Goal: Task Accomplishment & Management: Manage account settings

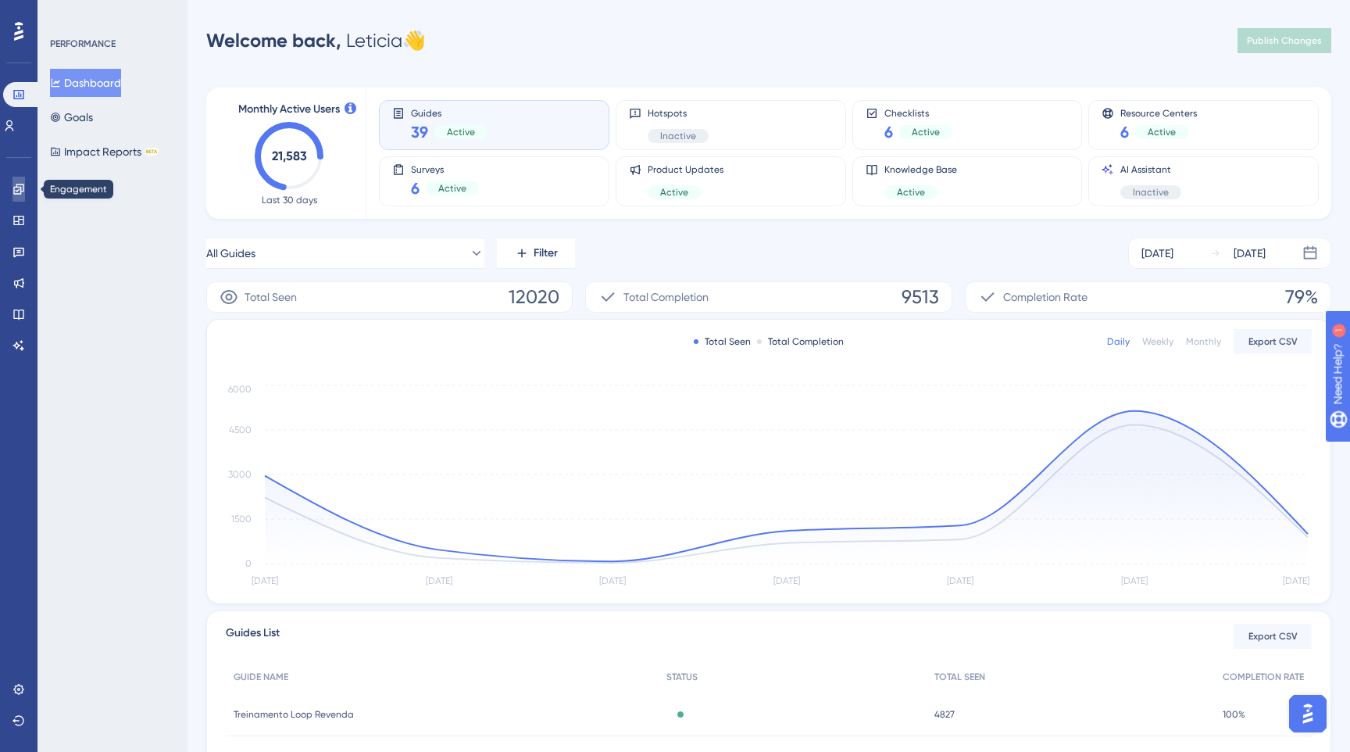
click at [15, 179] on link at bounding box center [19, 189] width 13 height 25
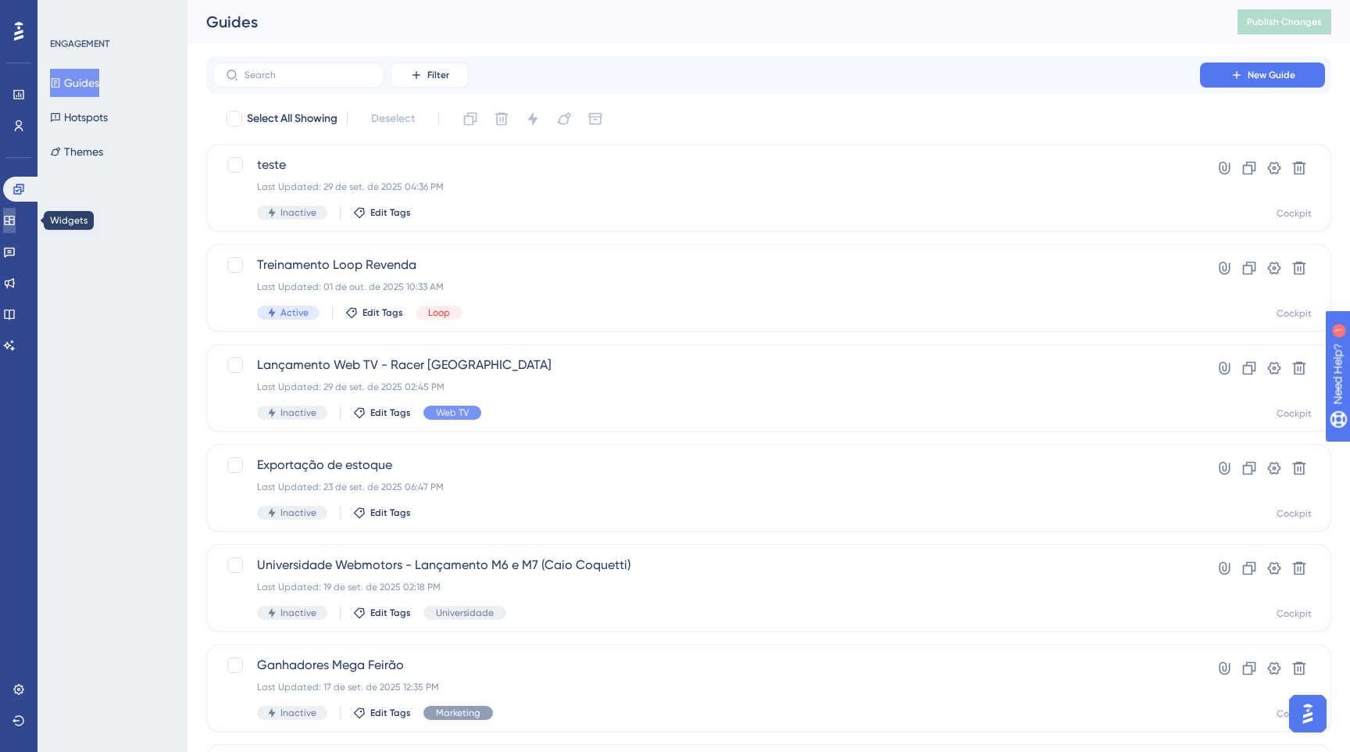
click at [13, 221] on icon at bounding box center [9, 220] width 13 height 13
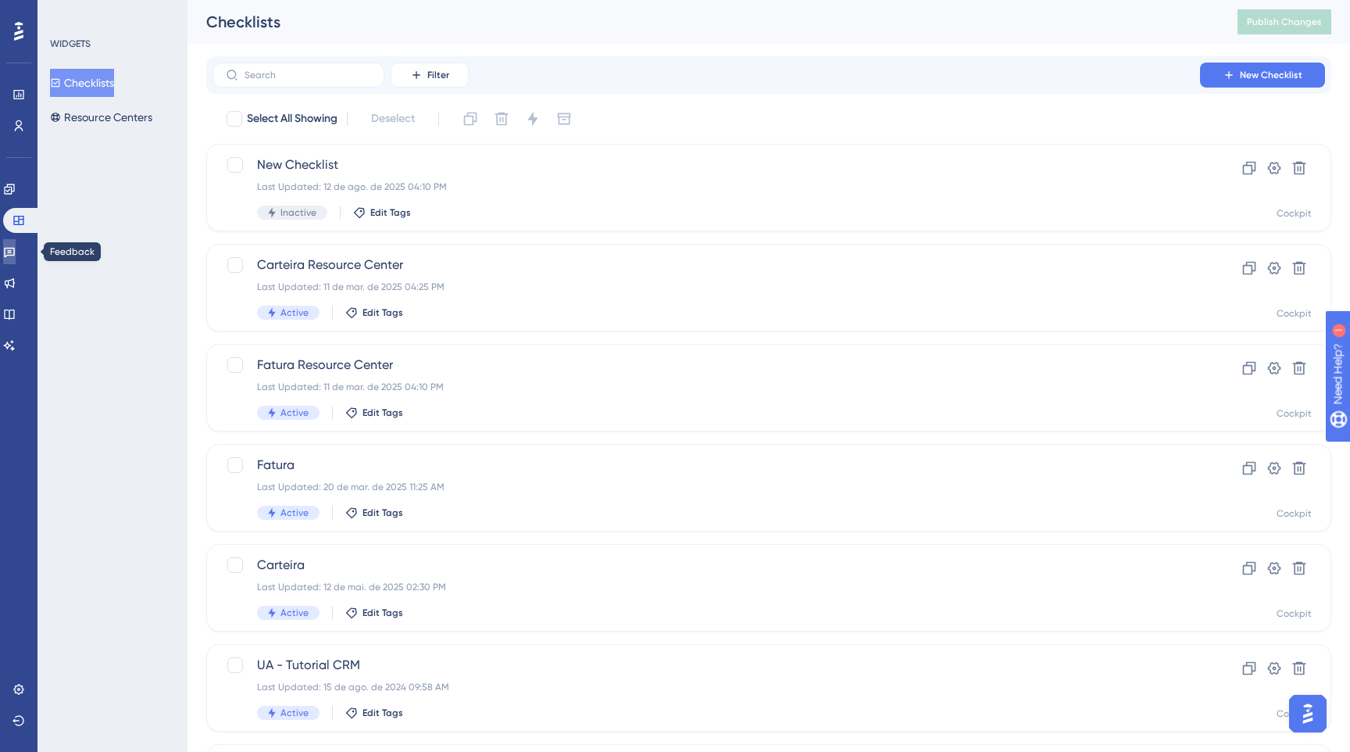
click at [16, 249] on icon at bounding box center [9, 251] width 13 height 13
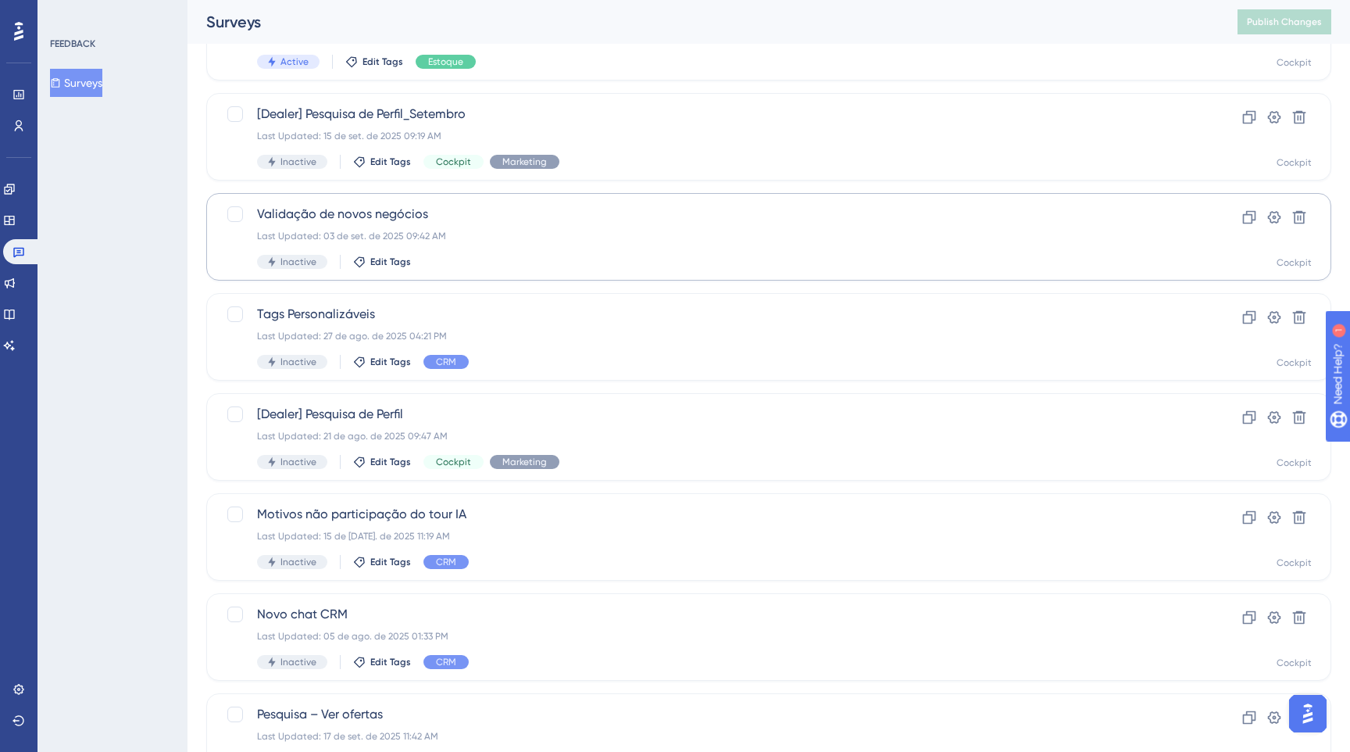
scroll to position [461, 0]
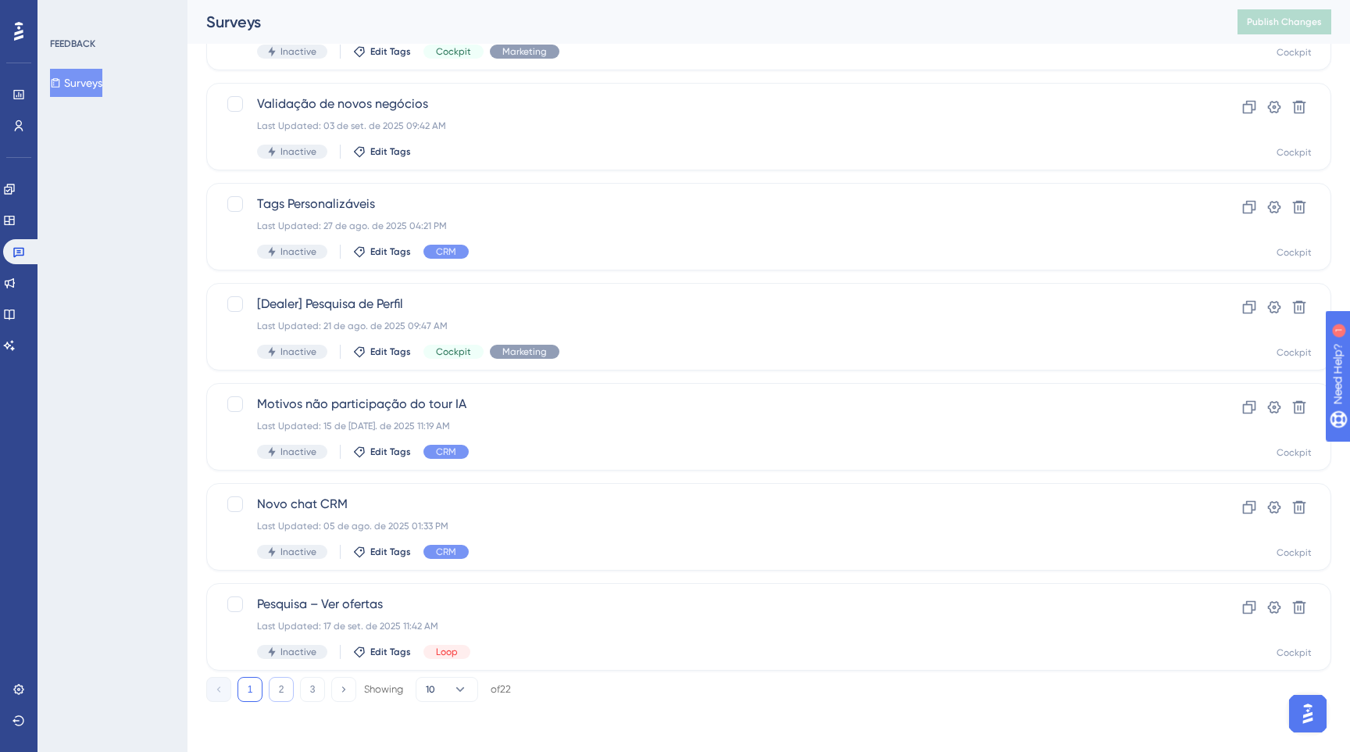
click at [285, 690] on button "2" at bounding box center [281, 689] width 25 height 25
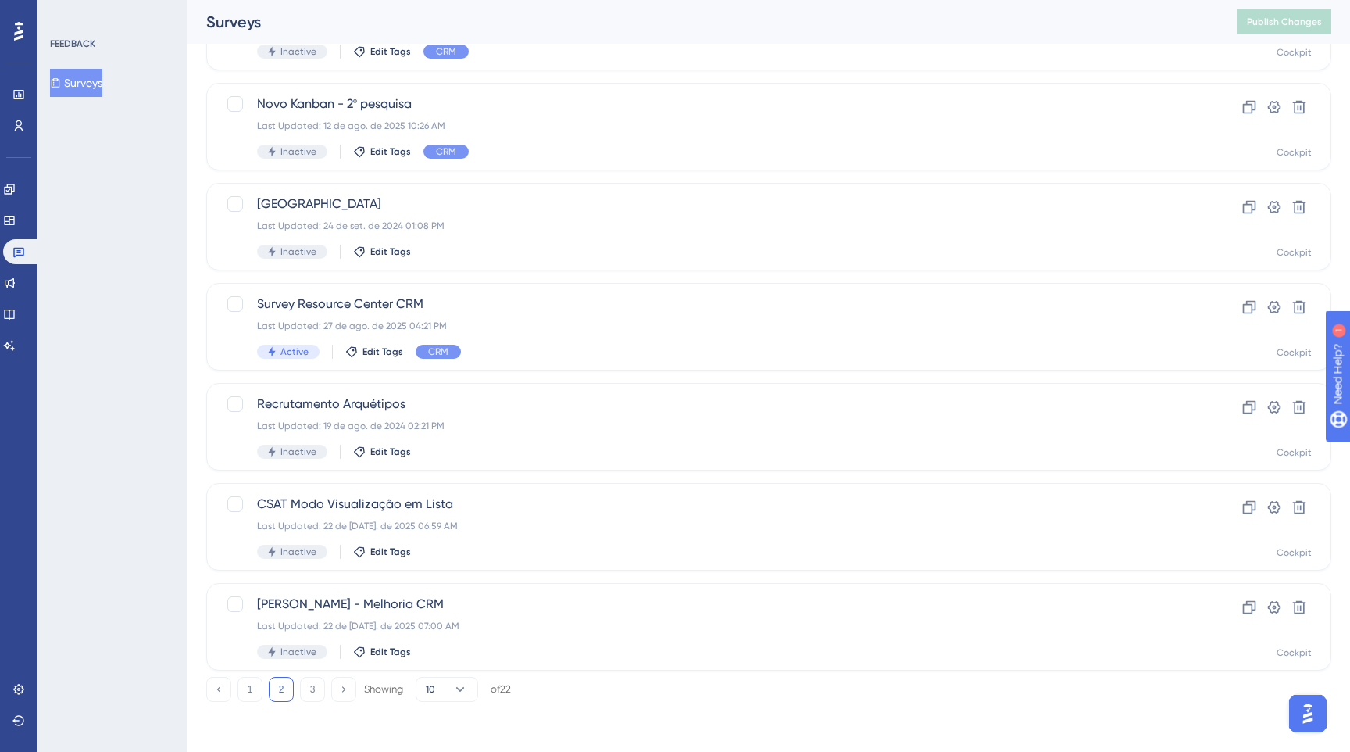
scroll to position [0, 0]
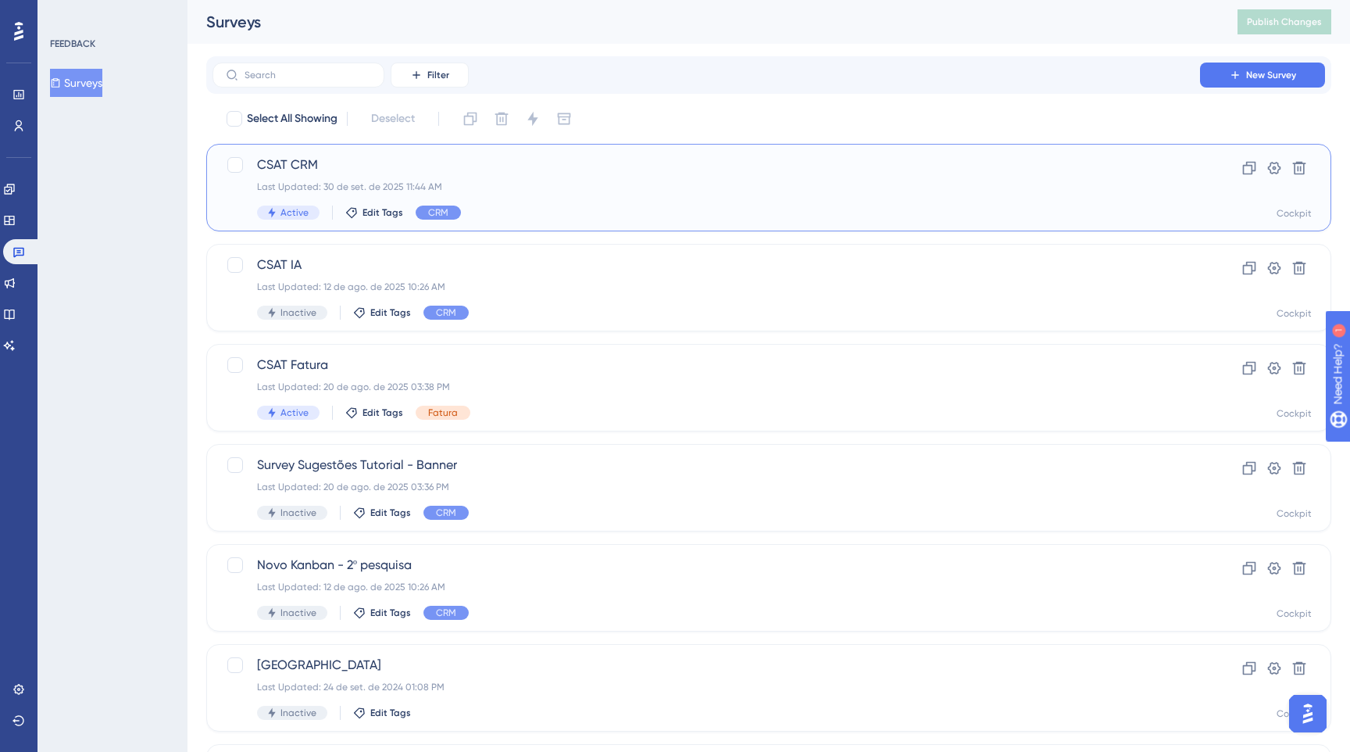
click at [513, 178] on div "CSAT CRM Last Updated: 30 de set. de 2025 11:44 AM Active Edit Tags CRM" at bounding box center [706, 187] width 899 height 64
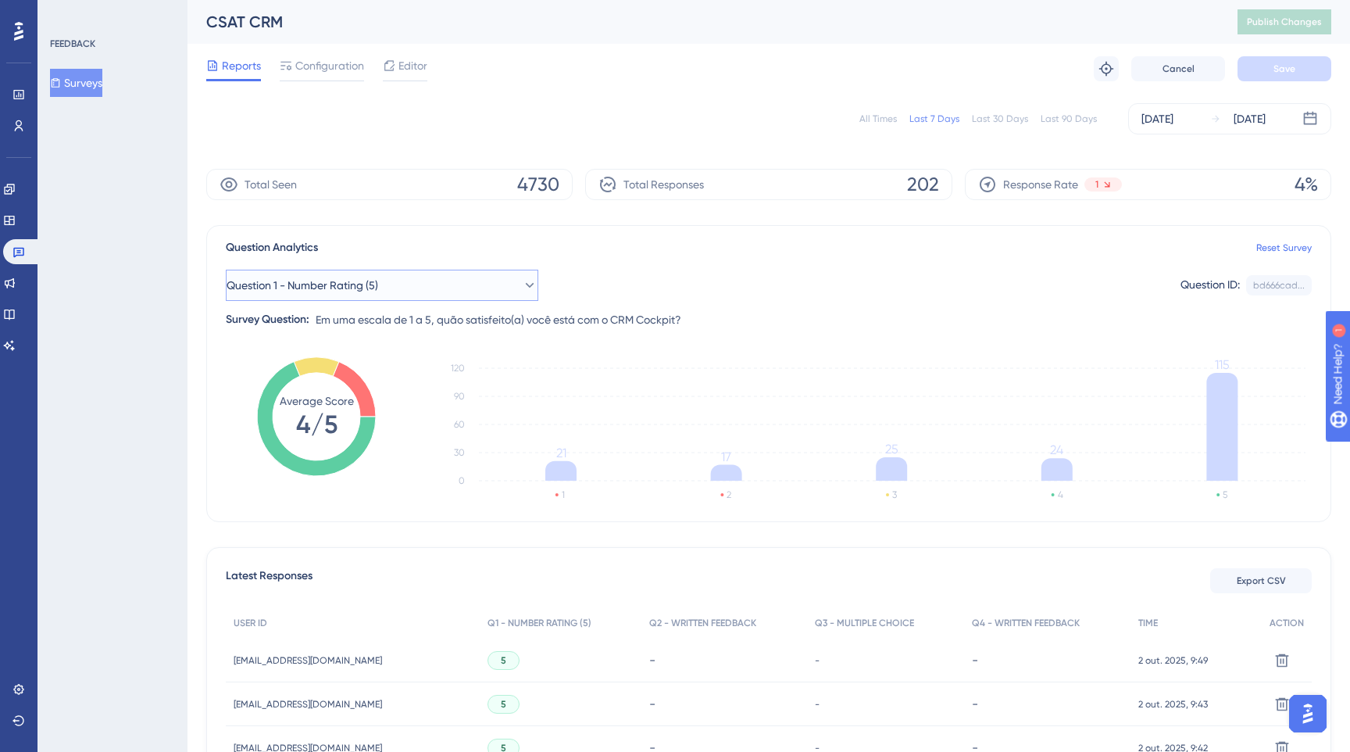
click at [470, 295] on button "Question 1 - Number Rating (5)" at bounding box center [382, 285] width 313 height 31
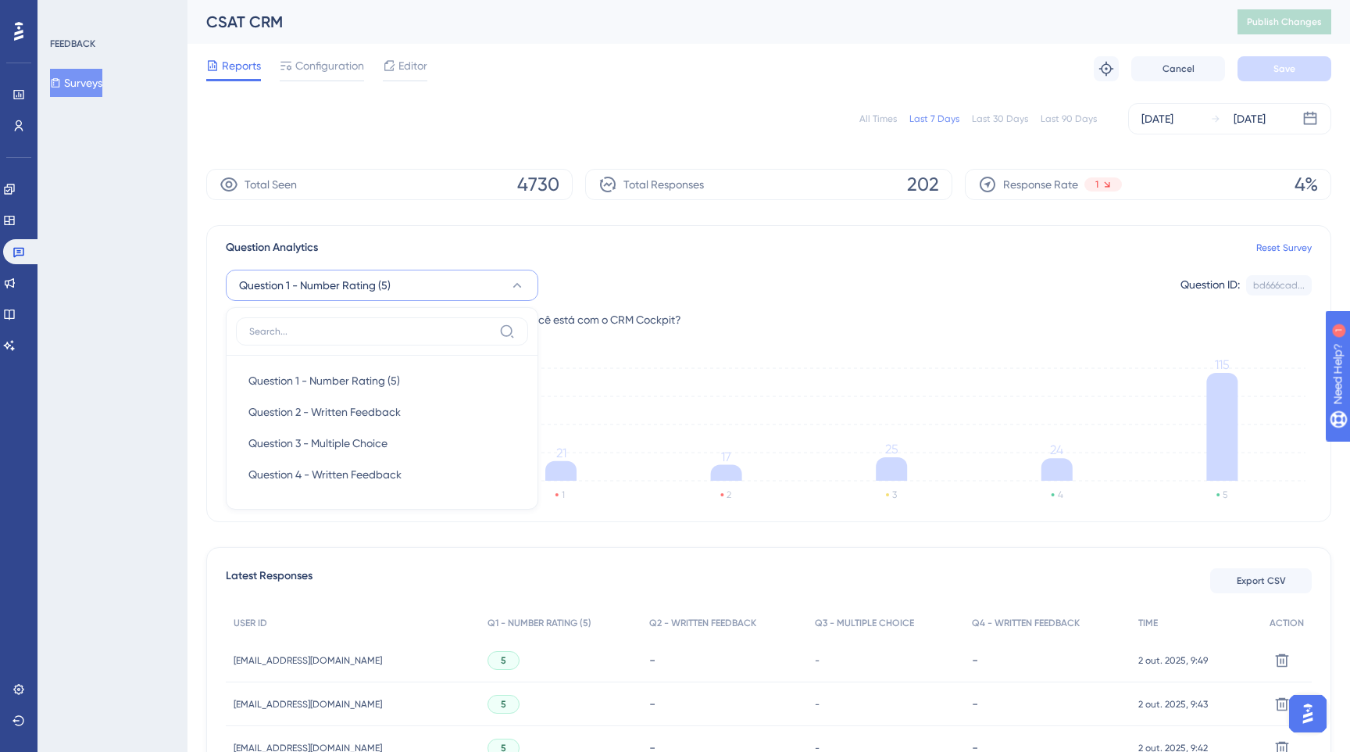
click at [177, 354] on div "FEEDBACK Surveys" at bounding box center [113, 376] width 150 height 752
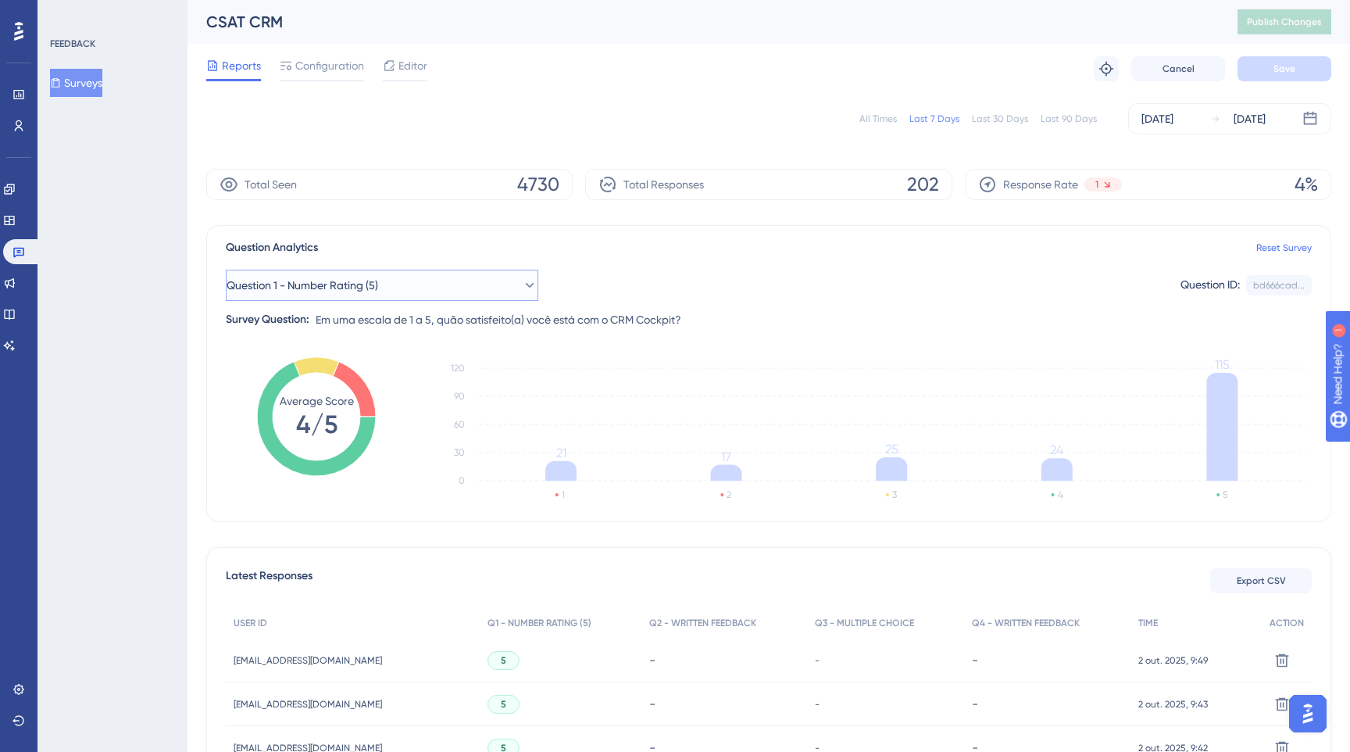
click at [356, 298] on button "Question 1 - Number Rating (5)" at bounding box center [382, 285] width 313 height 31
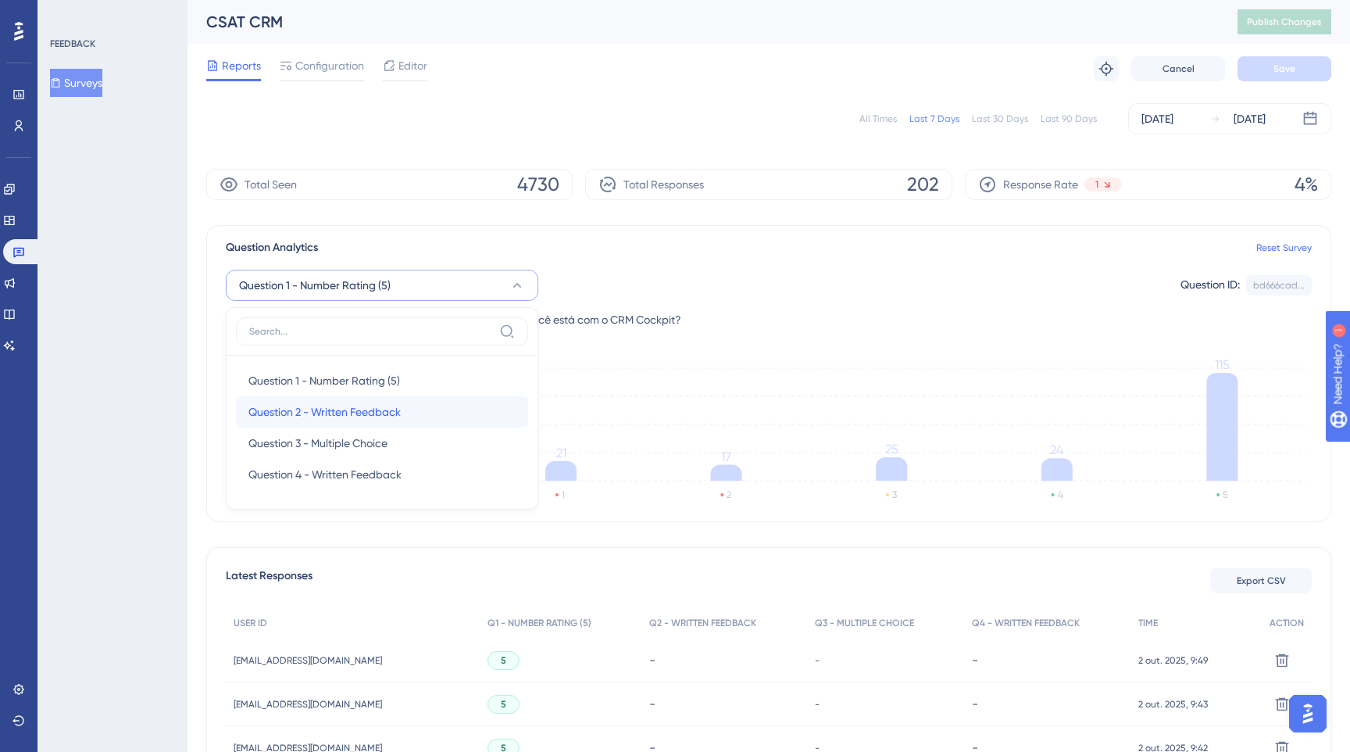
click at [368, 406] on span "Question 2 - Written Feedback" at bounding box center [324, 411] width 152 height 19
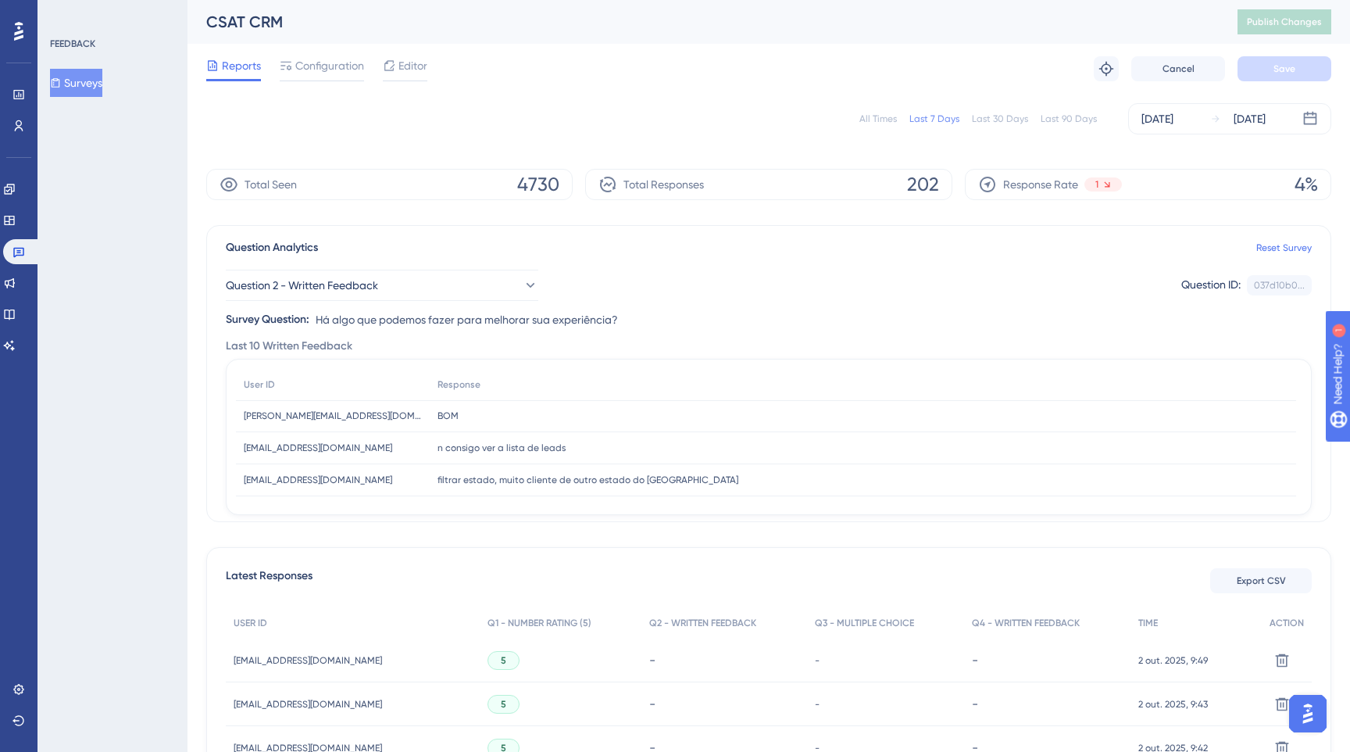
click at [82, 80] on button "Surveys" at bounding box center [76, 83] width 52 height 28
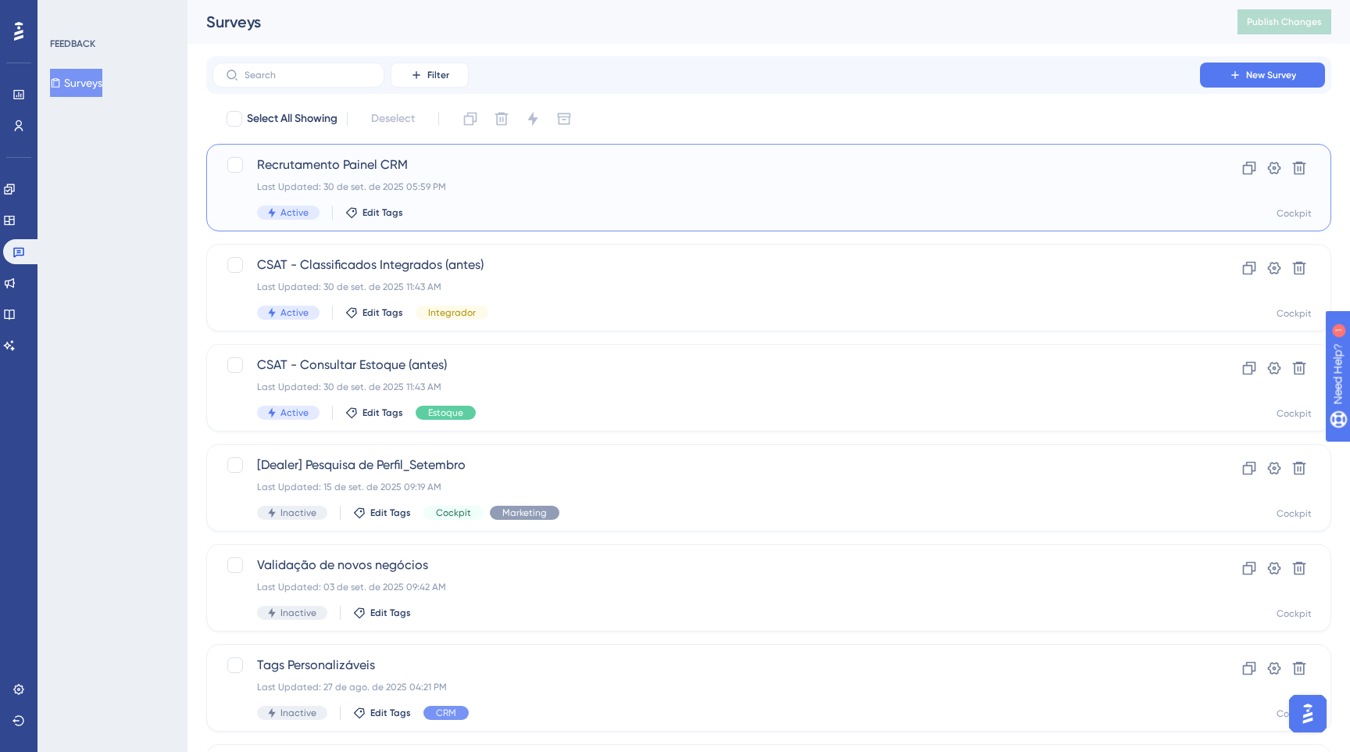
click at [541, 213] on div "Active Edit Tags" at bounding box center [706, 212] width 899 height 14
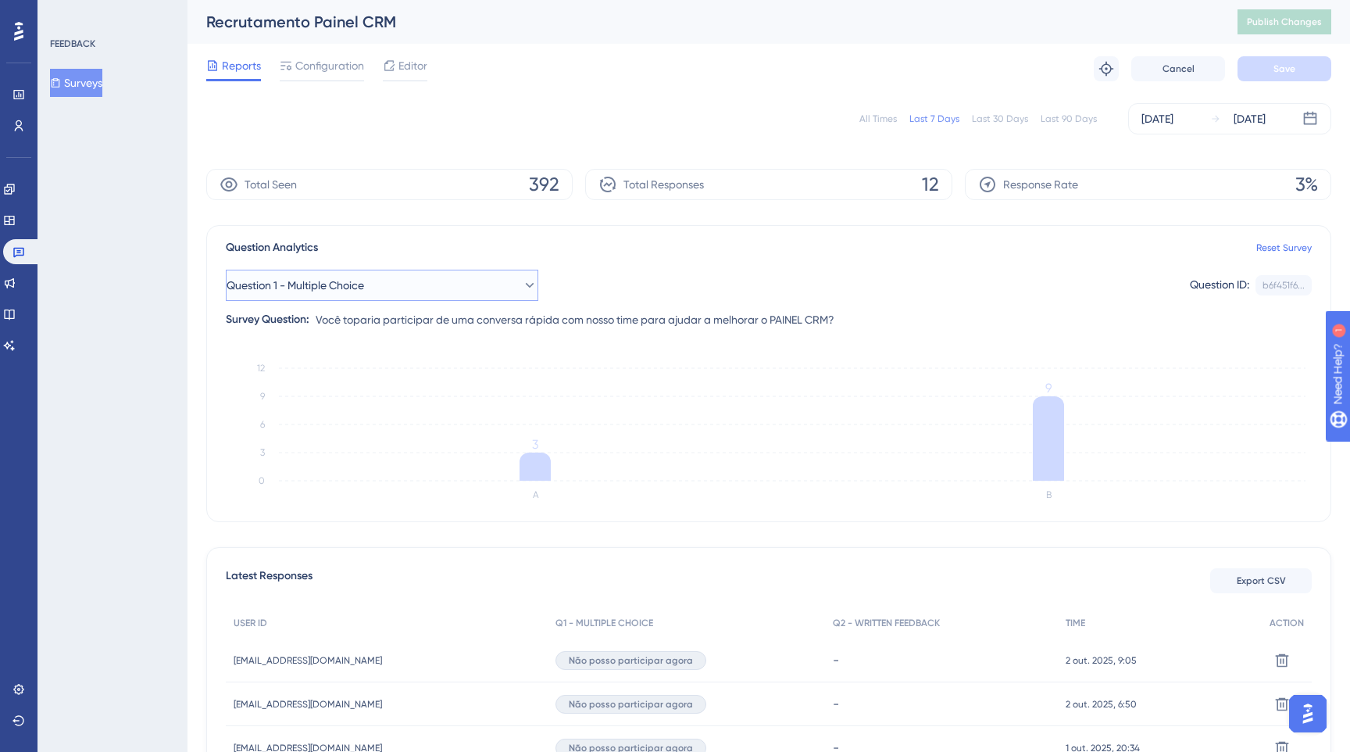
click at [441, 281] on button "Question 1 - Multiple Choice" at bounding box center [382, 285] width 313 height 31
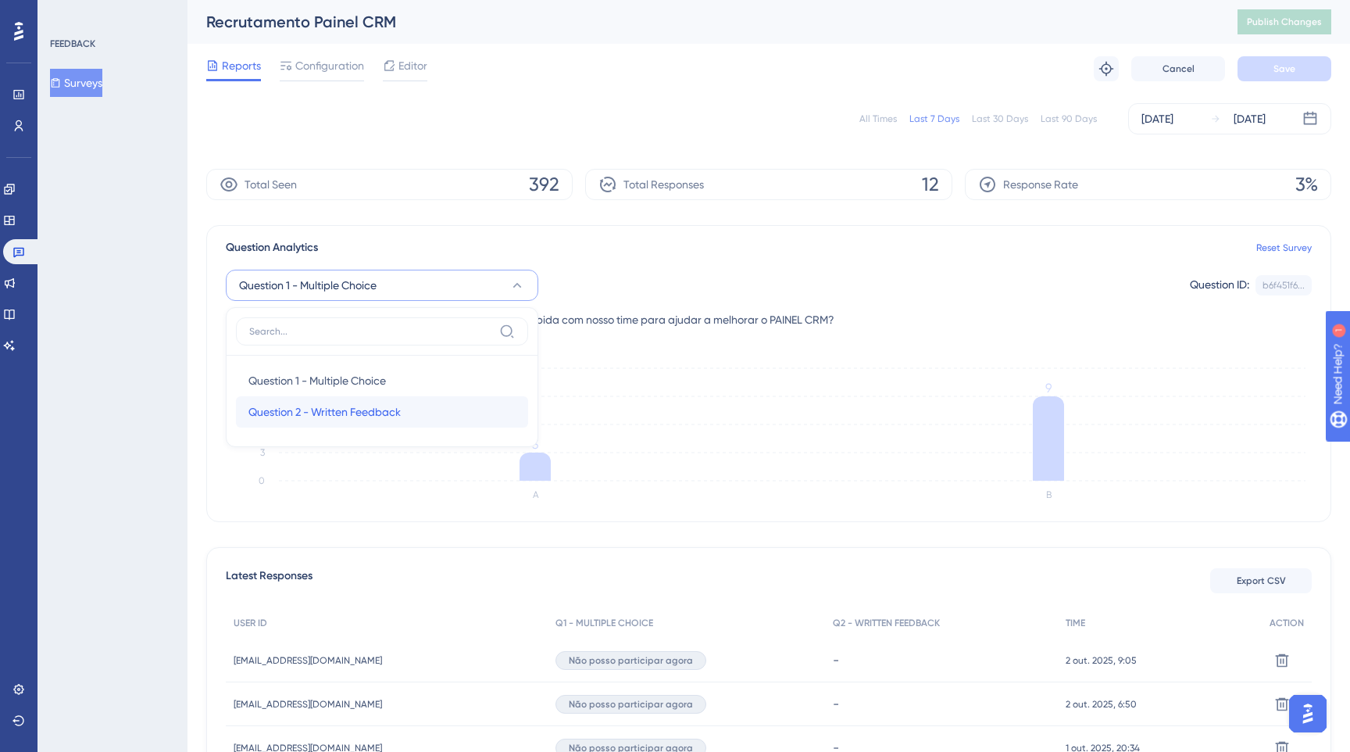
click at [380, 409] on span "Question 2 - Written Feedback" at bounding box center [324, 411] width 152 height 19
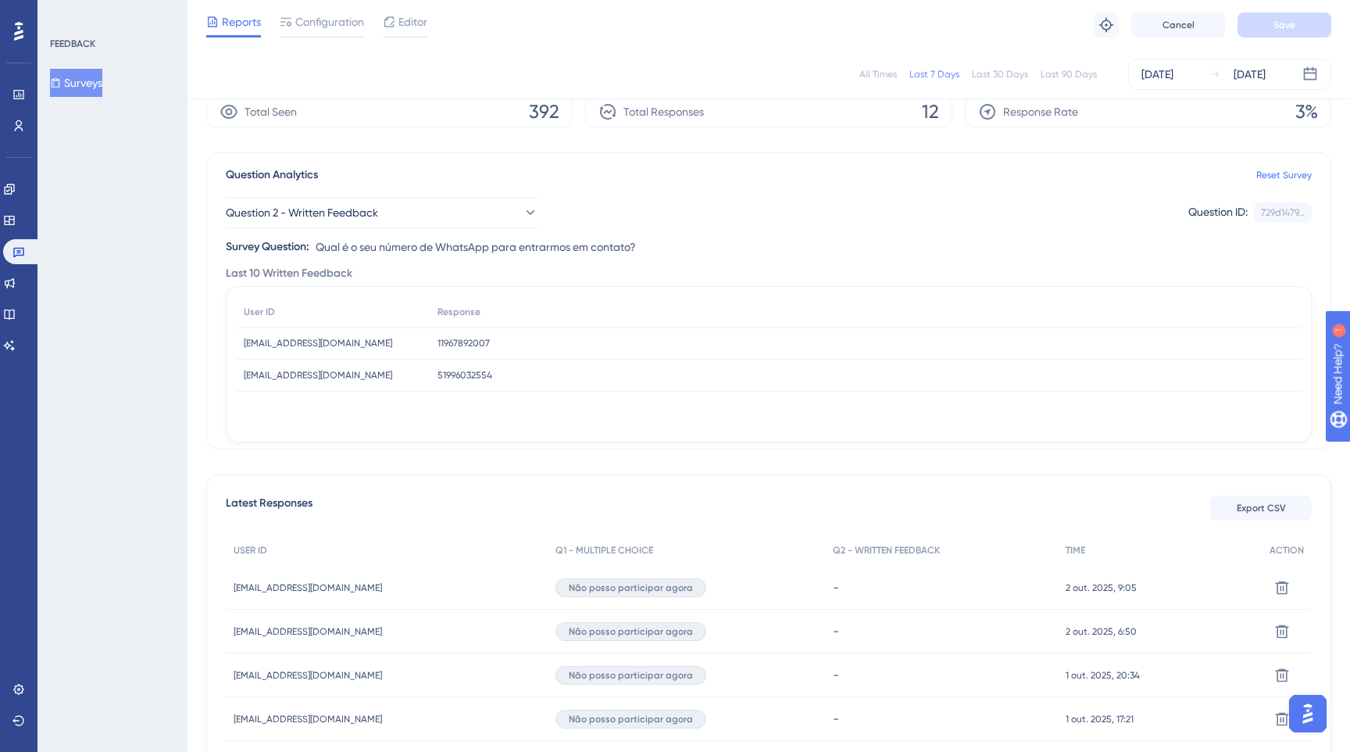
scroll to position [59, 0]
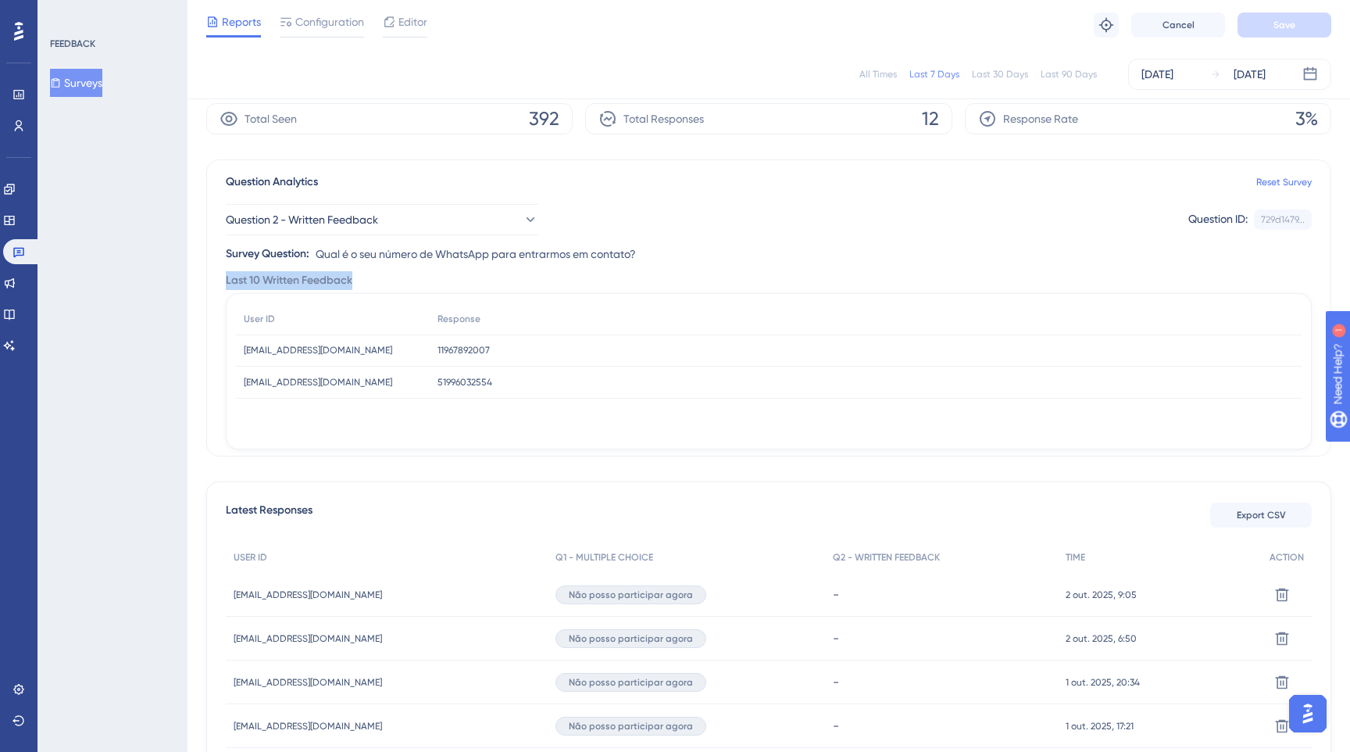
drag, startPoint x: 228, startPoint y: 279, endPoint x: 375, endPoint y: 284, distance: 147.0
click at [366, 281] on div "Last 10 Written Feedback" at bounding box center [769, 280] width 1086 height 19
click at [360, 388] on div "[EMAIL_ADDRESS][DOMAIN_NAME] [EMAIL_ADDRESS][DOMAIN_NAME]" at bounding box center [333, 382] width 194 height 32
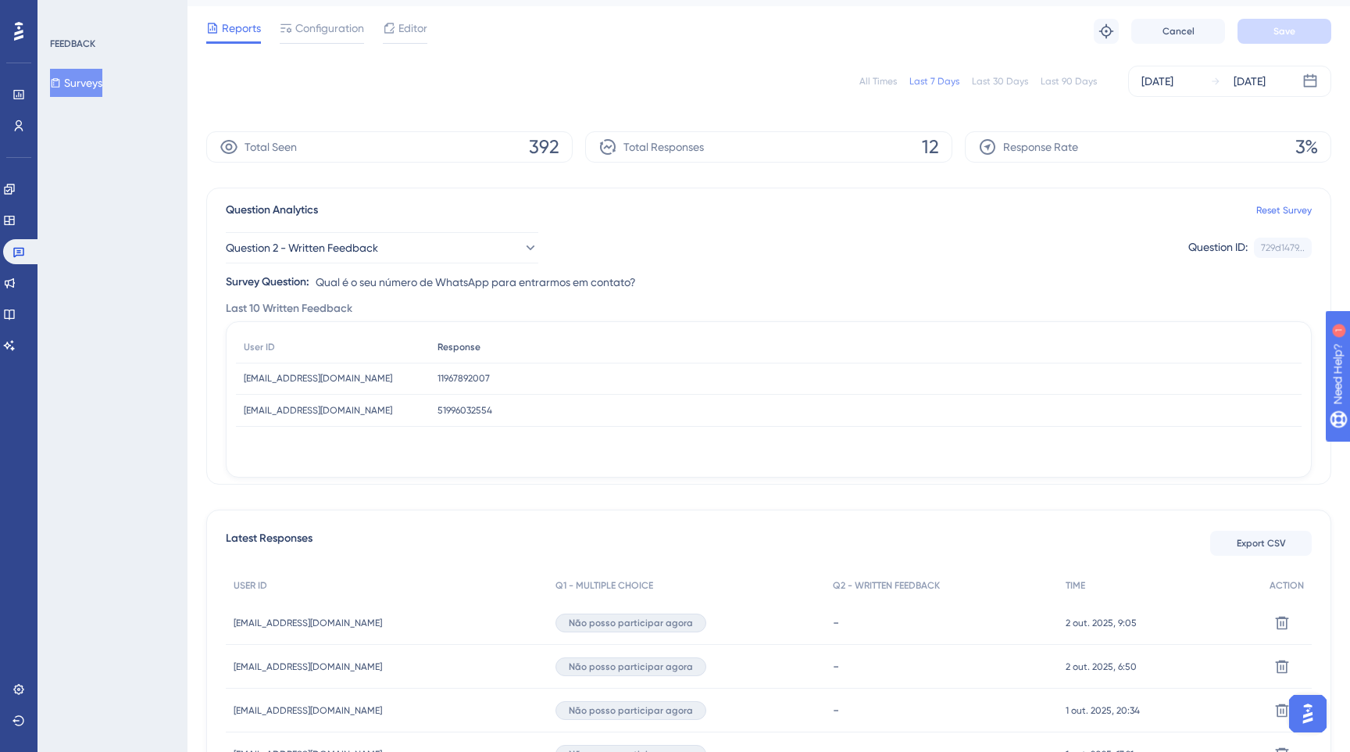
scroll to position [43, 0]
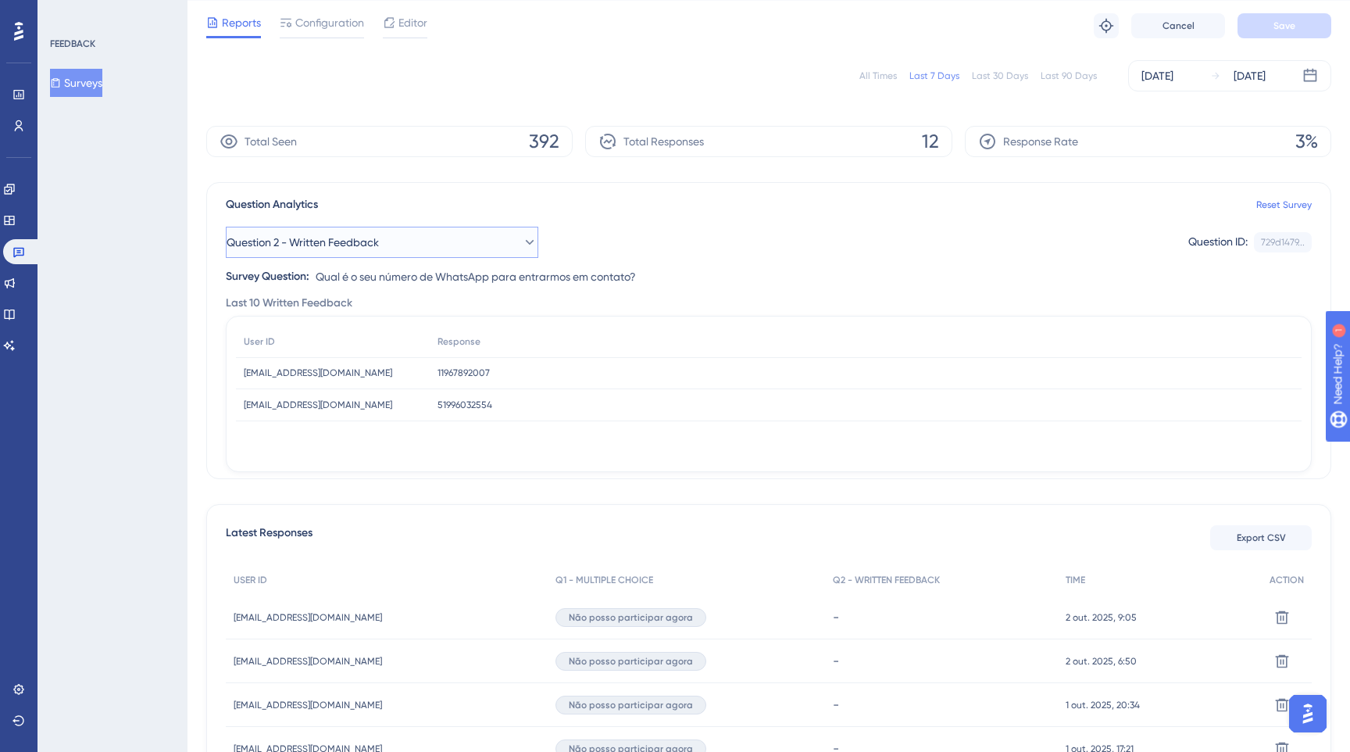
click at [294, 235] on span "Question 2 - Written Feedback" at bounding box center [303, 242] width 152 height 19
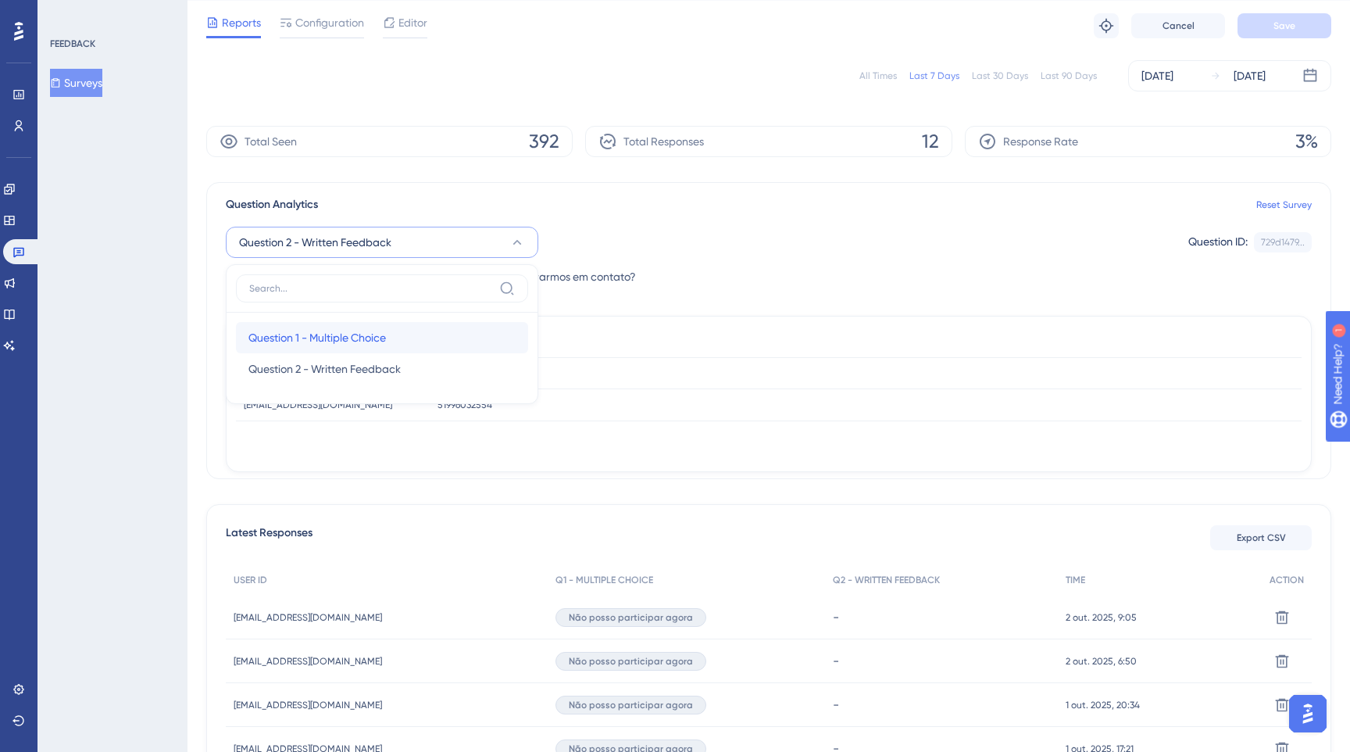
click at [340, 323] on div "Question 1 - Multiple Choice Question 1 - Multiple Choice" at bounding box center [381, 337] width 267 height 31
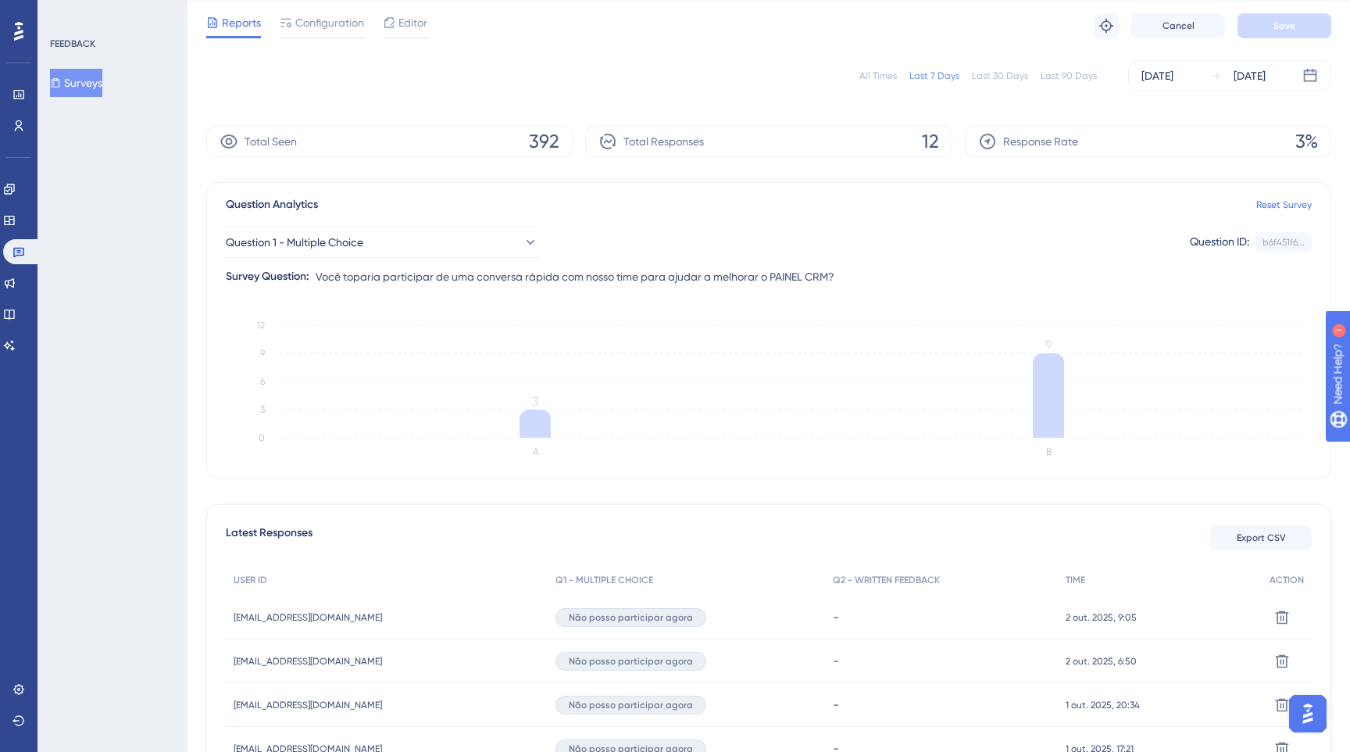
scroll to position [0, 0]
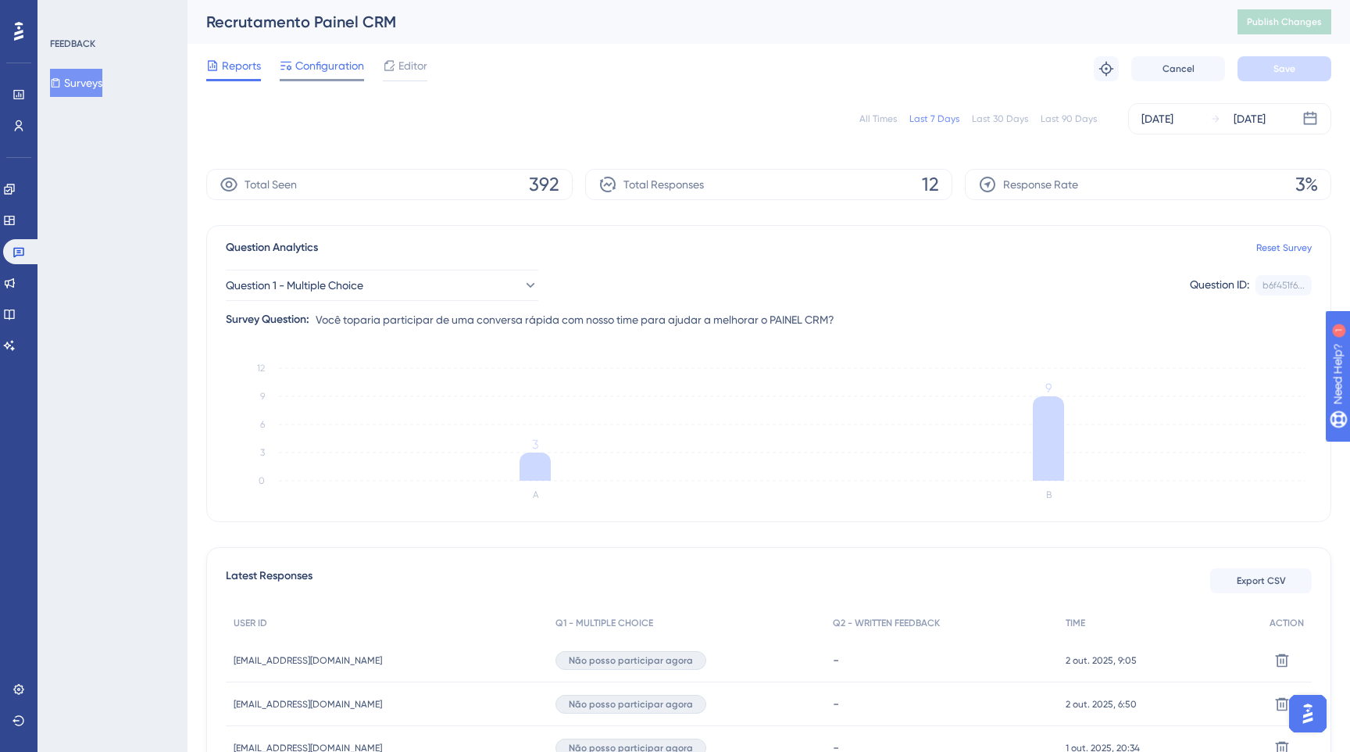
click at [326, 70] on span "Configuration" at bounding box center [329, 65] width 69 height 19
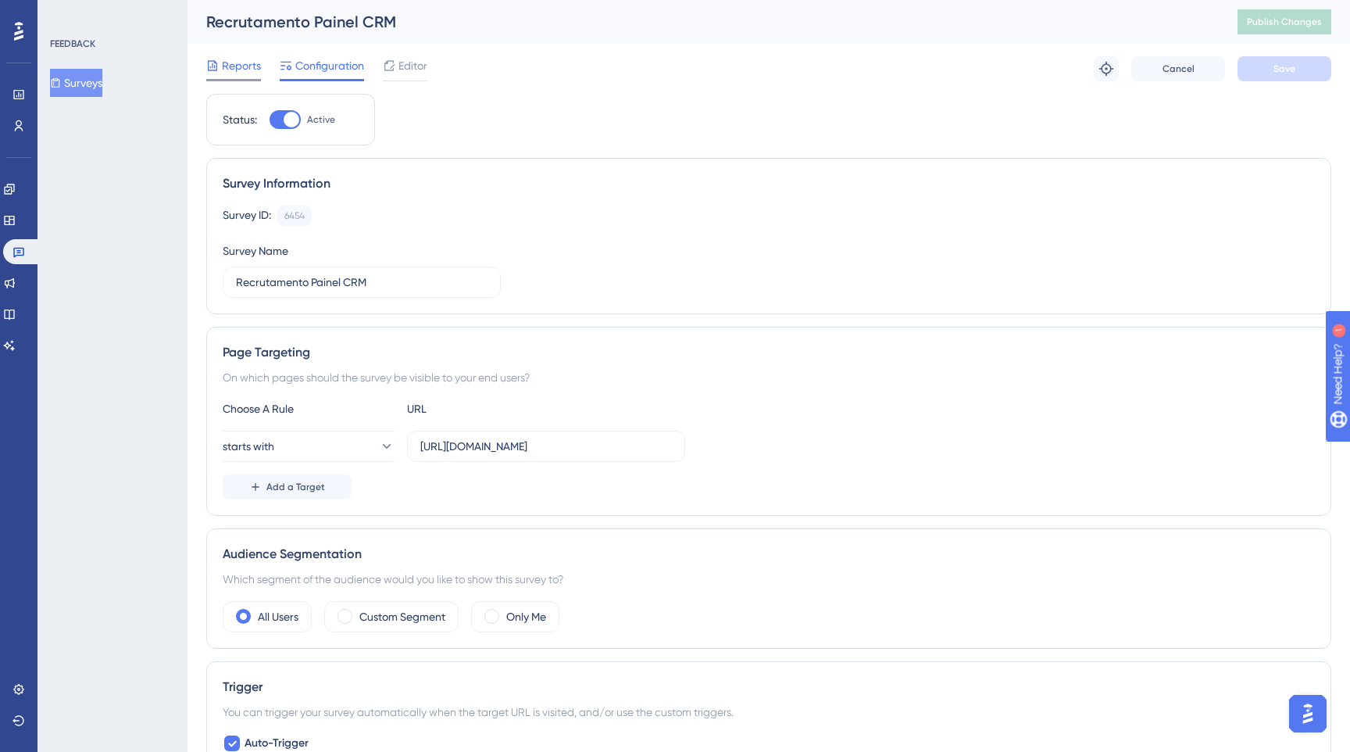
click at [251, 72] on span "Reports" at bounding box center [241, 65] width 39 height 19
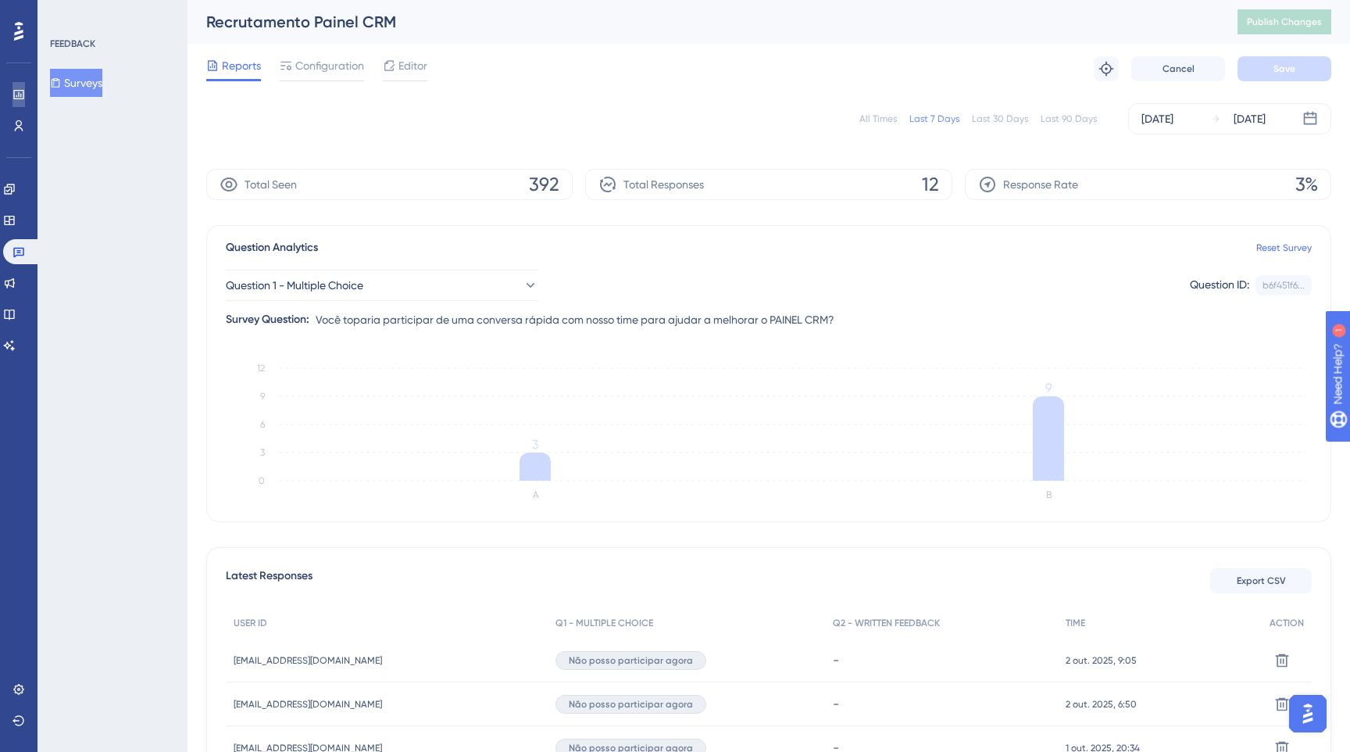
click at [20, 104] on link at bounding box center [19, 94] width 13 height 25
